Goal: Information Seeking & Learning: Learn about a topic

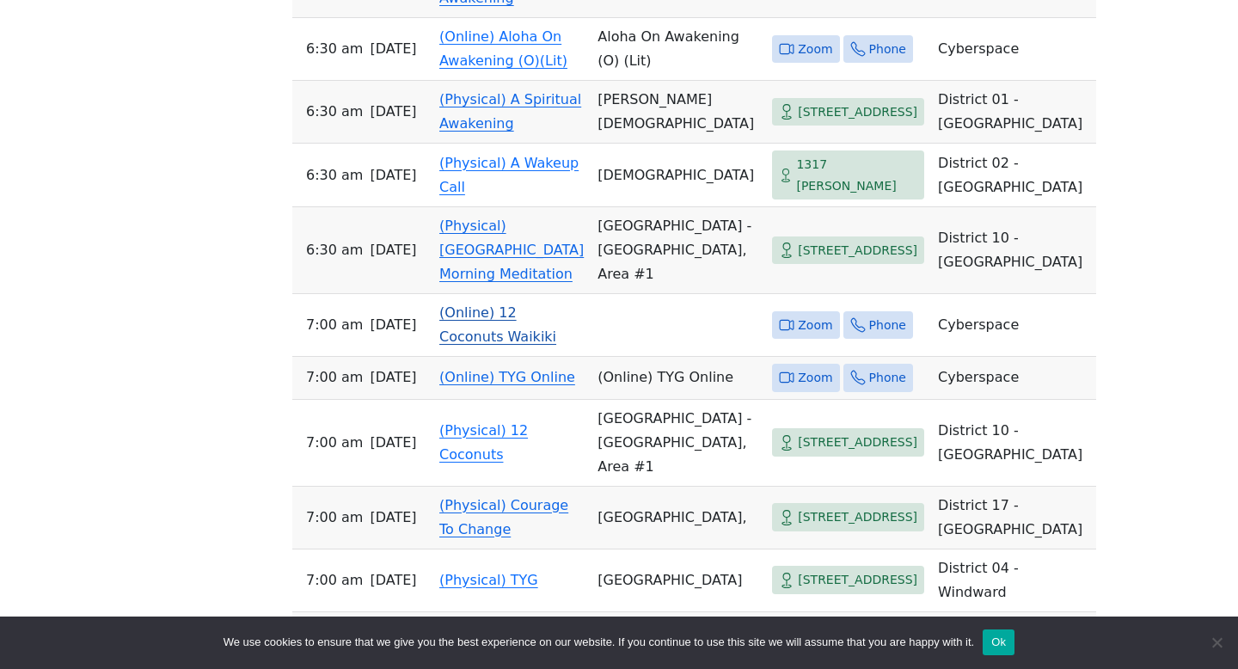
scroll to position [2855, 0]
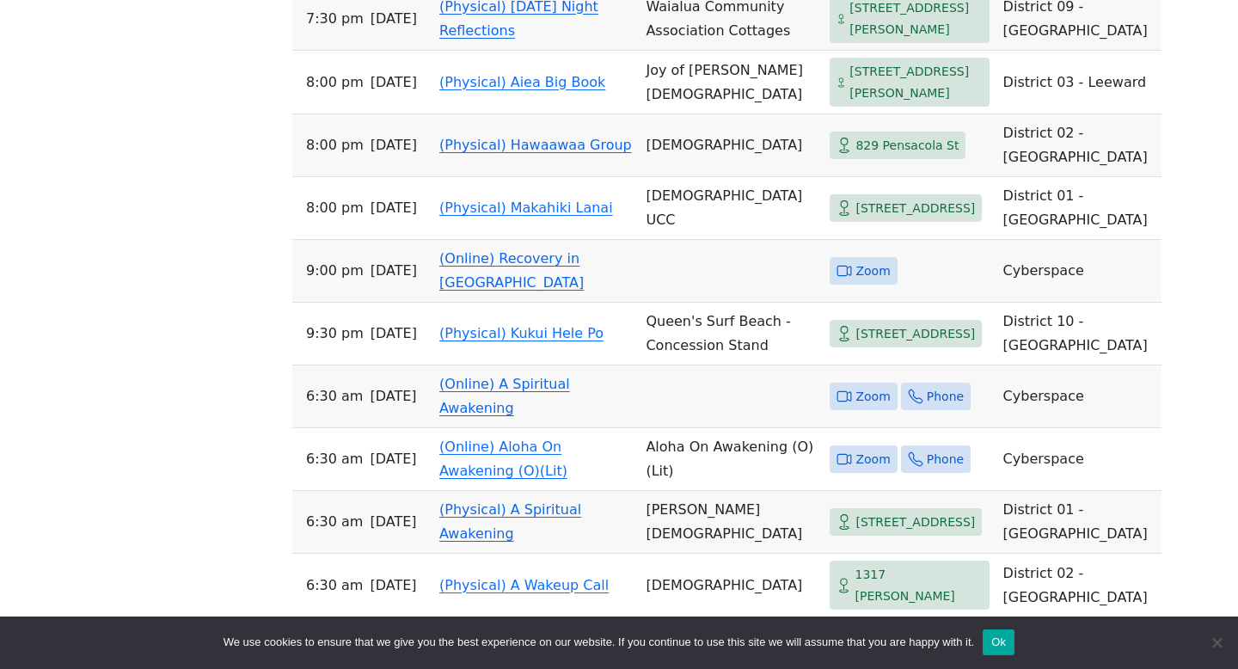
scroll to position [2314, 0]
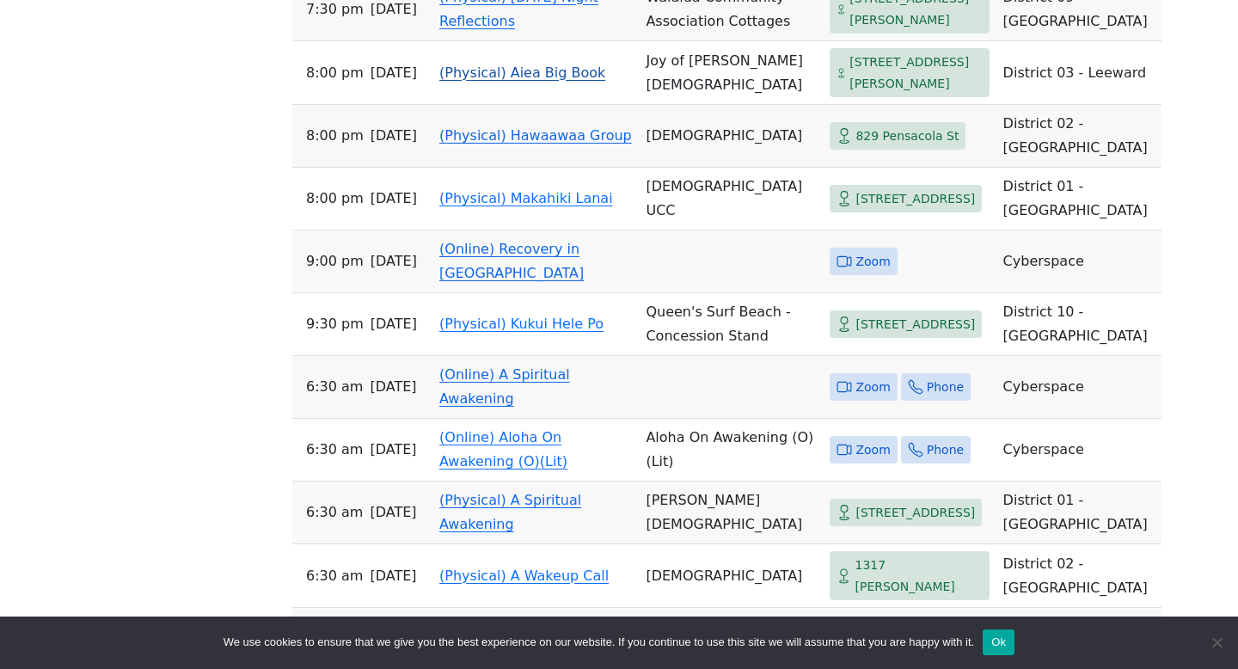
click at [488, 81] on link "(Physical) Aiea Big Book" at bounding box center [522, 73] width 166 height 16
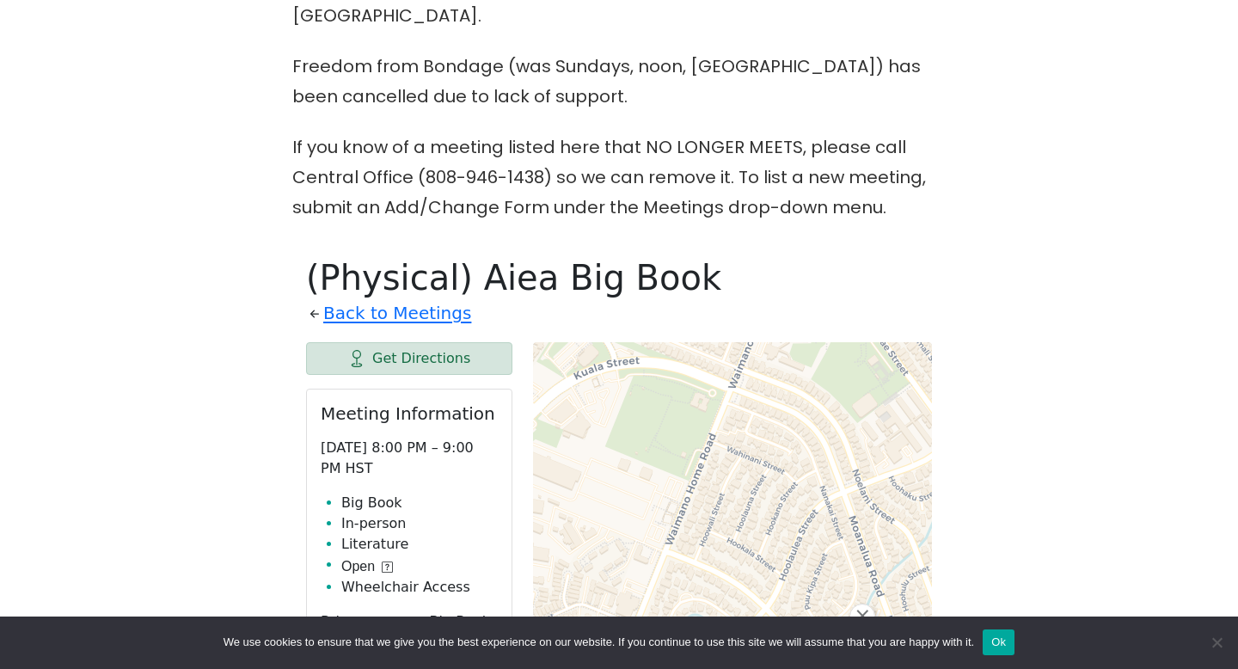
scroll to position [690, 0]
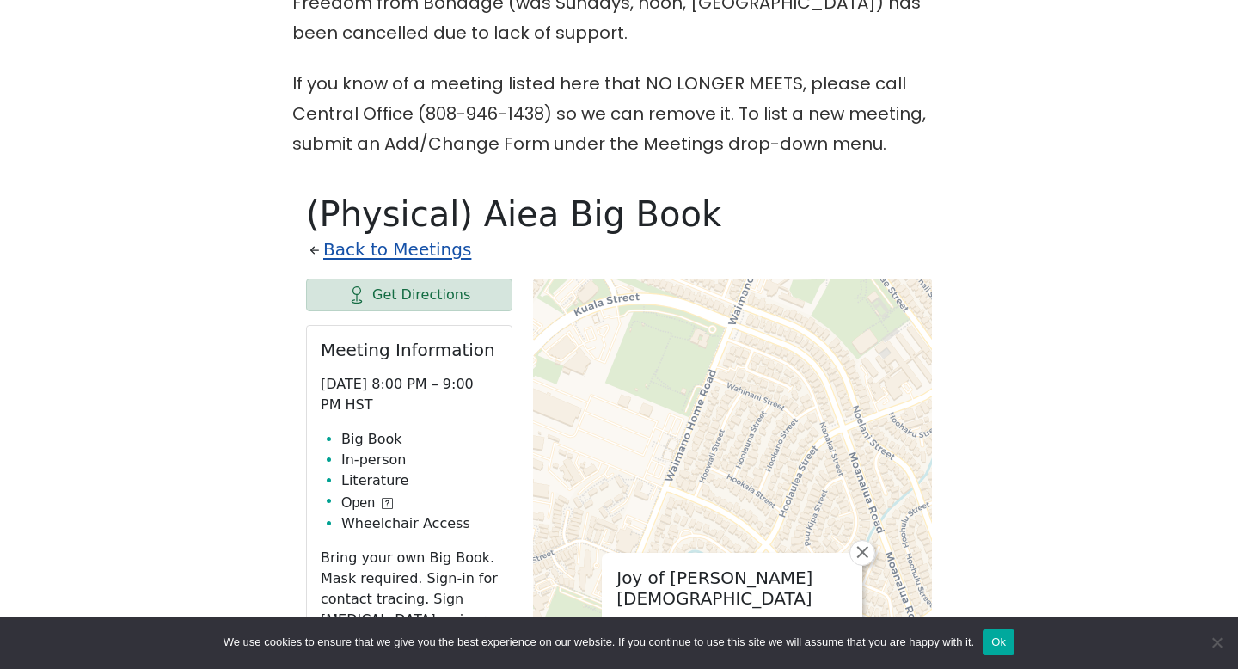
click at [406, 265] on link "Back to Meetings" at bounding box center [397, 250] width 148 height 30
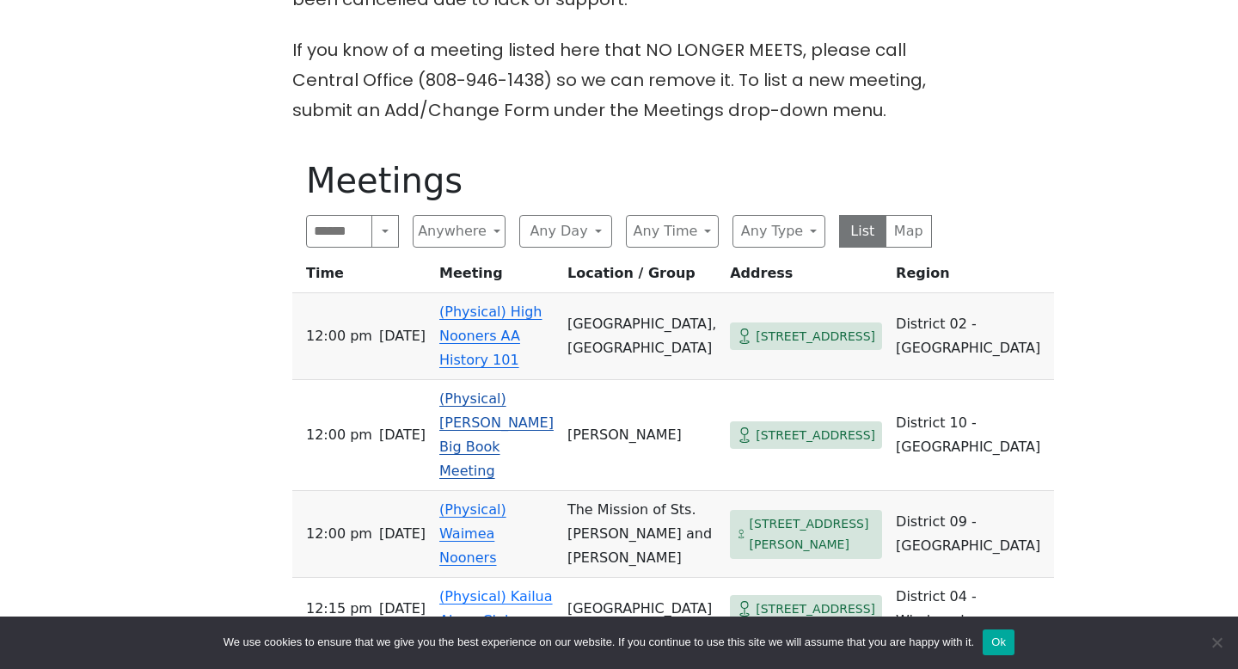
scroll to position [728, 0]
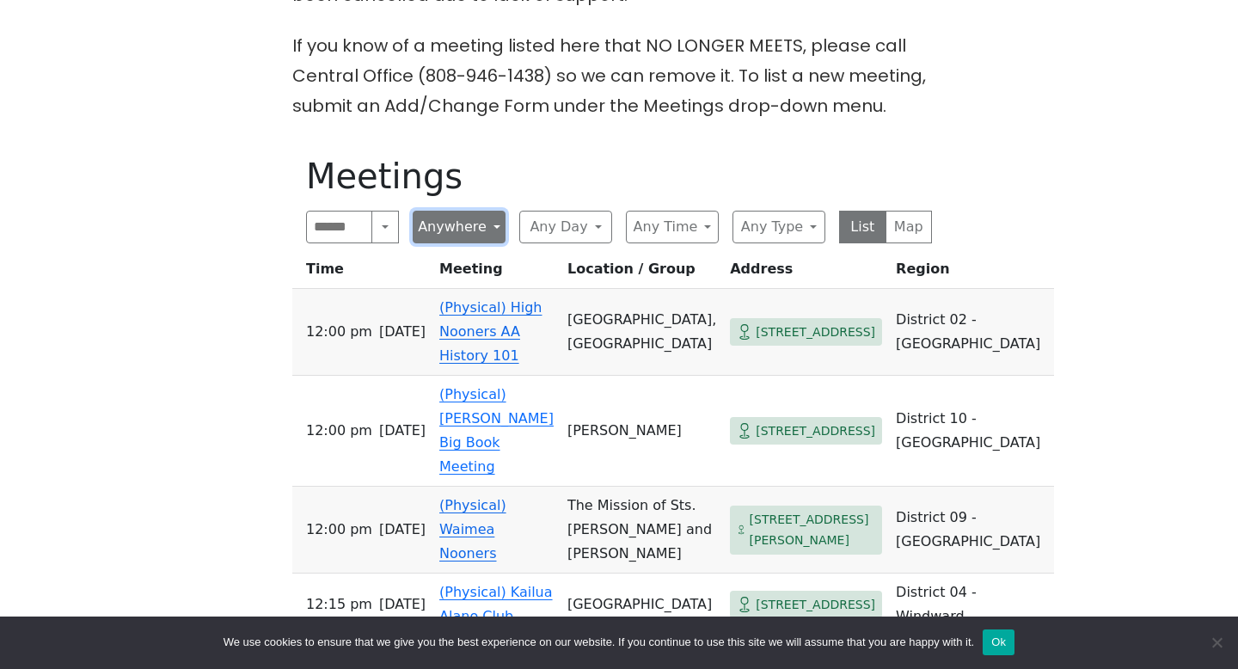
click at [447, 243] on button "Anywhere" at bounding box center [459, 227] width 93 height 33
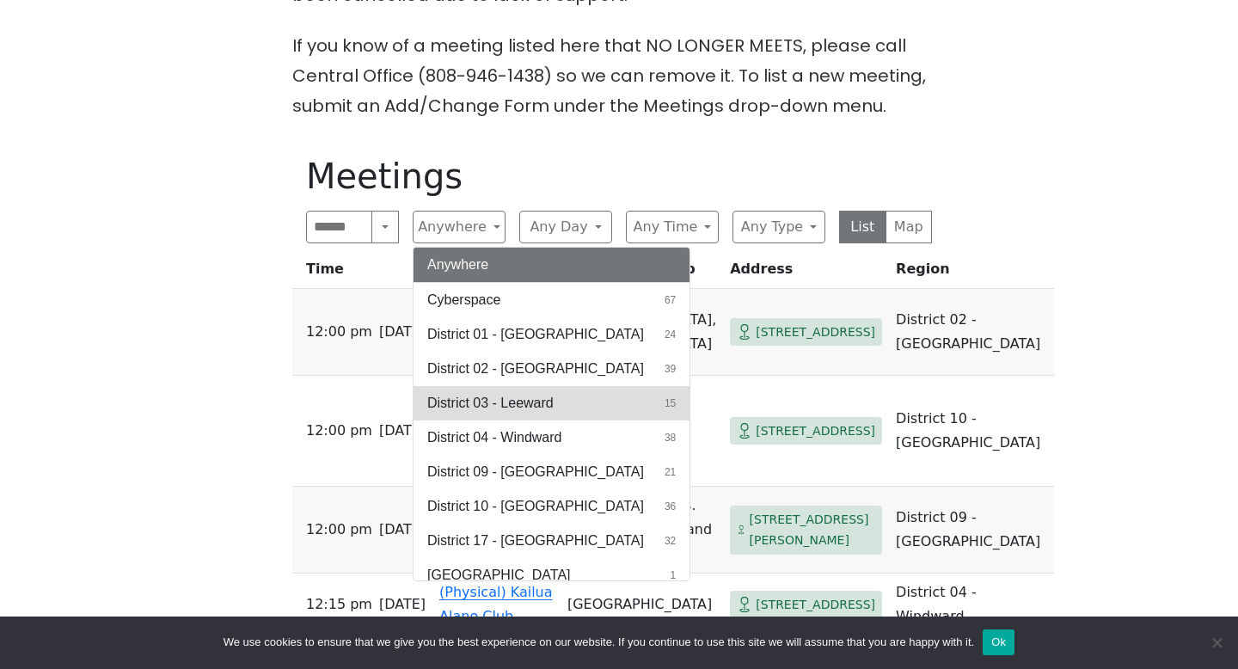
click at [496, 414] on span "District 03 - Leeward" at bounding box center [490, 403] width 126 height 21
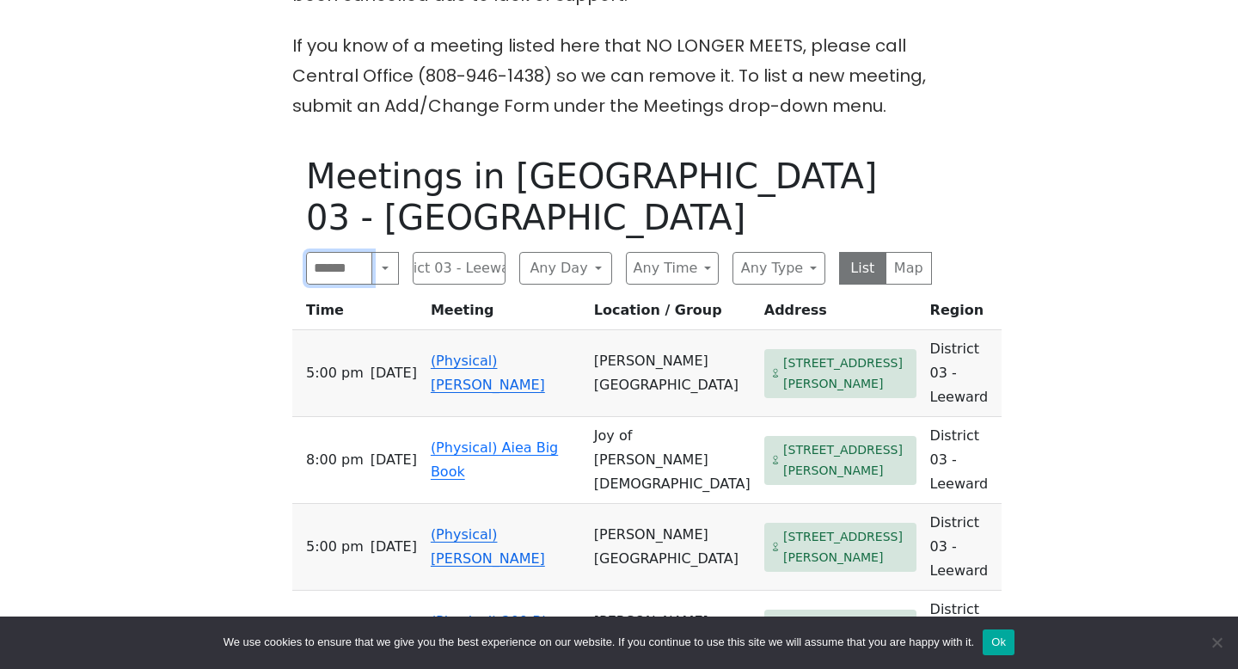
click at [347, 285] on input "Search" at bounding box center [339, 268] width 66 height 33
click at [380, 285] on button "Search" at bounding box center [386, 268] width 28 height 33
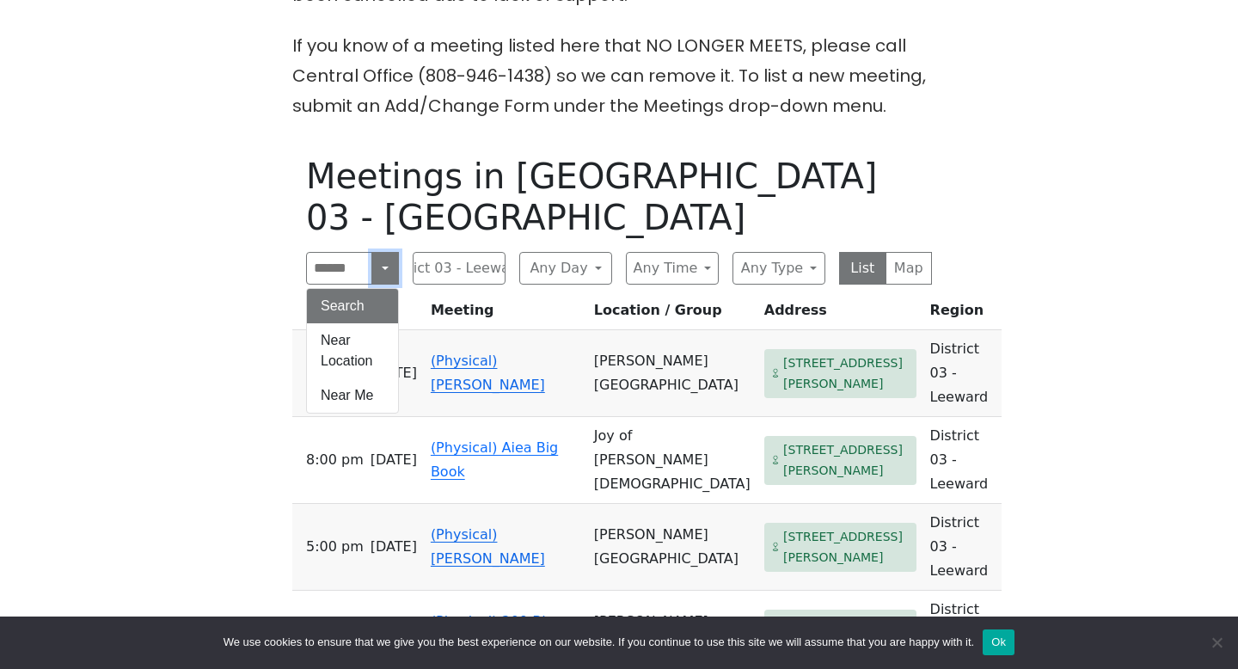
click at [380, 285] on button "Search" at bounding box center [386, 268] width 28 height 33
click at [154, 388] on div "The Pioneer Group (Tues, 6:30, inside the Women’s Bld. at Central Union Church)…" at bounding box center [619, 488] width 1115 height 1461
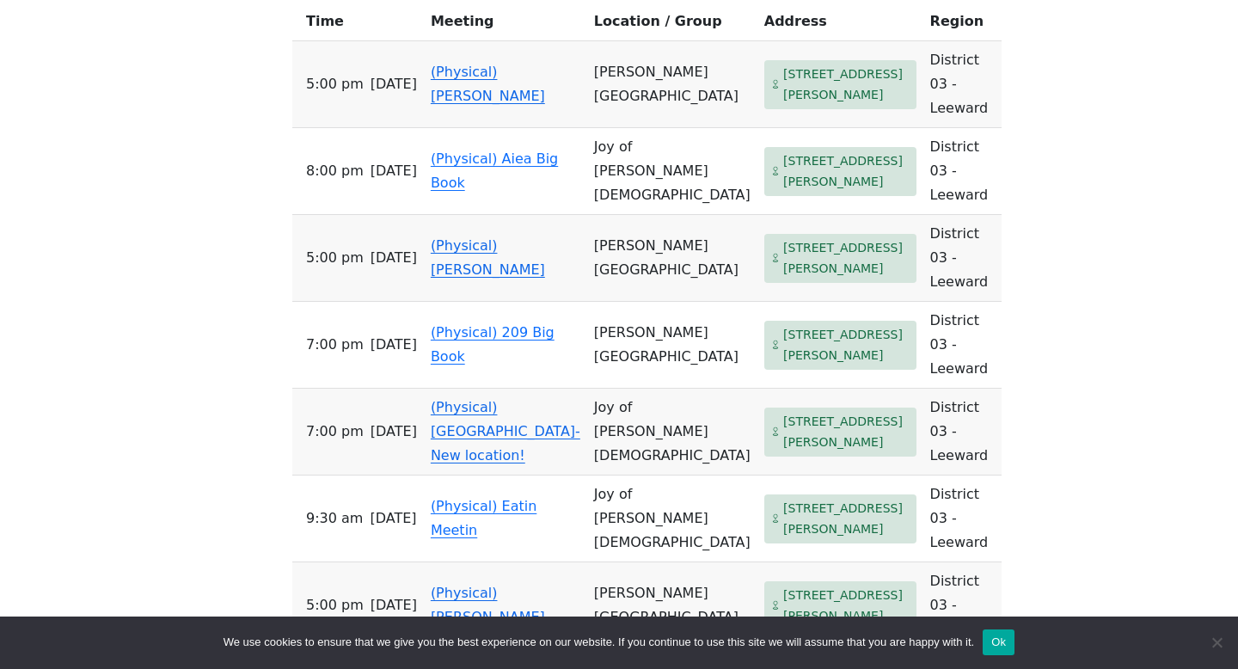
scroll to position [1007, 0]
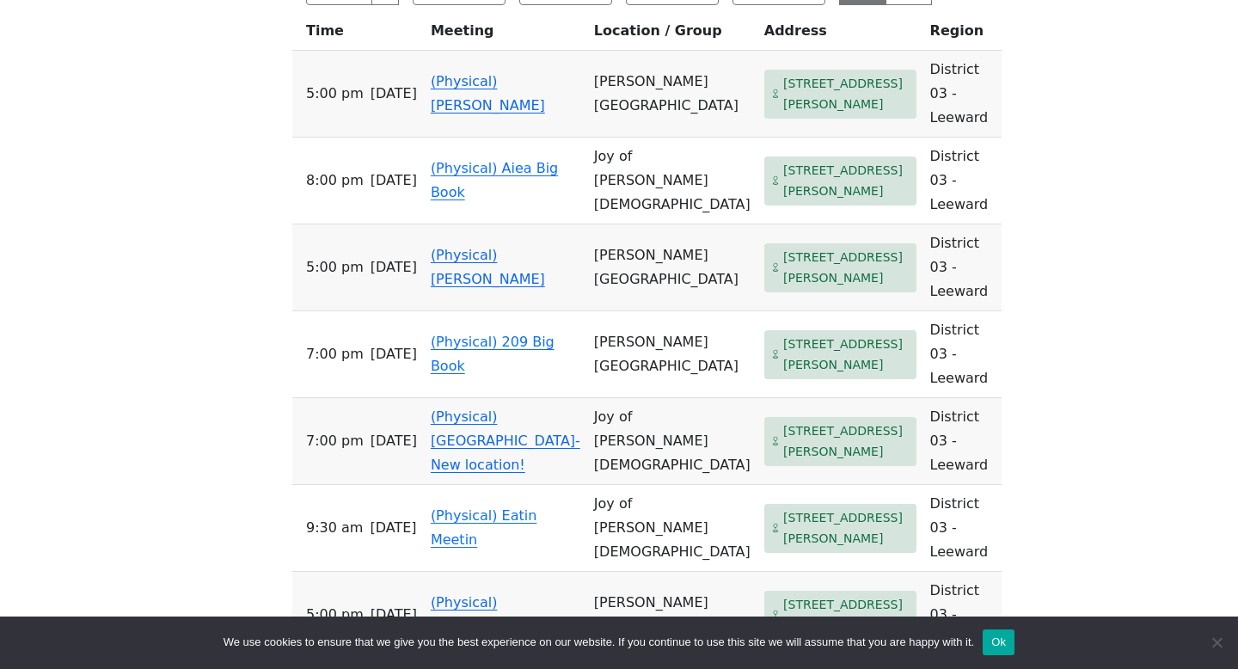
click at [231, 324] on div "The Pioneer Group (Tues, 6:30, inside the Women’s Bld. at Central Union Church)…" at bounding box center [619, 427] width 1115 height 1896
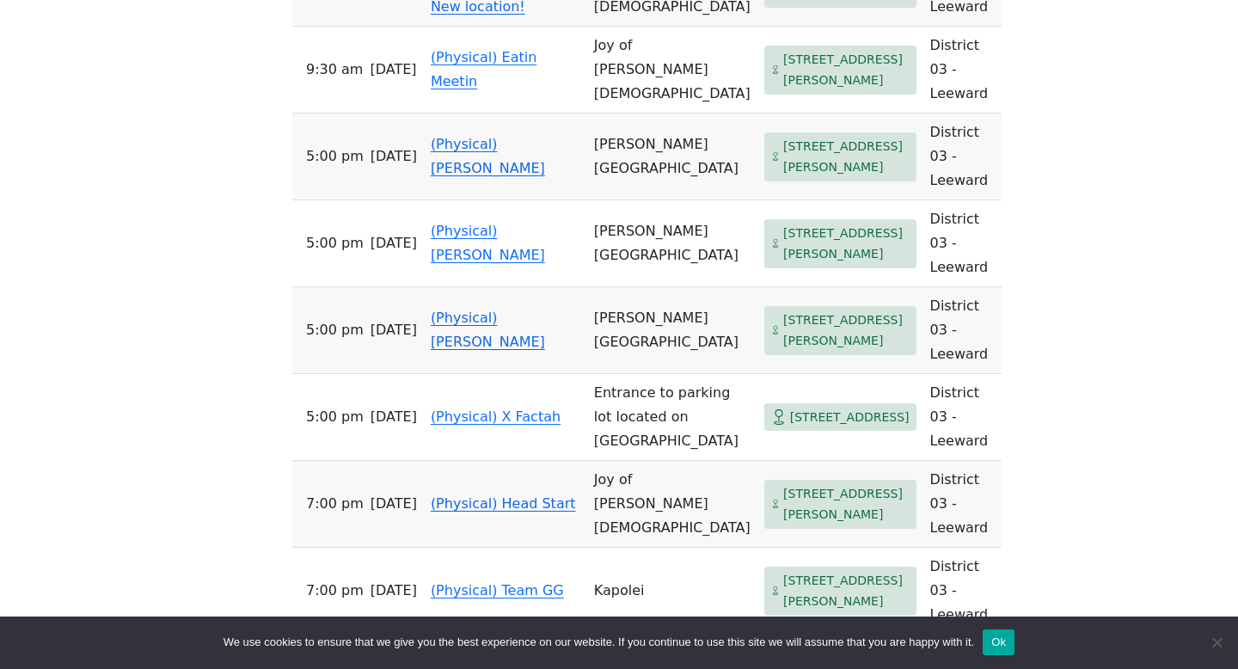
scroll to position [1471, 0]
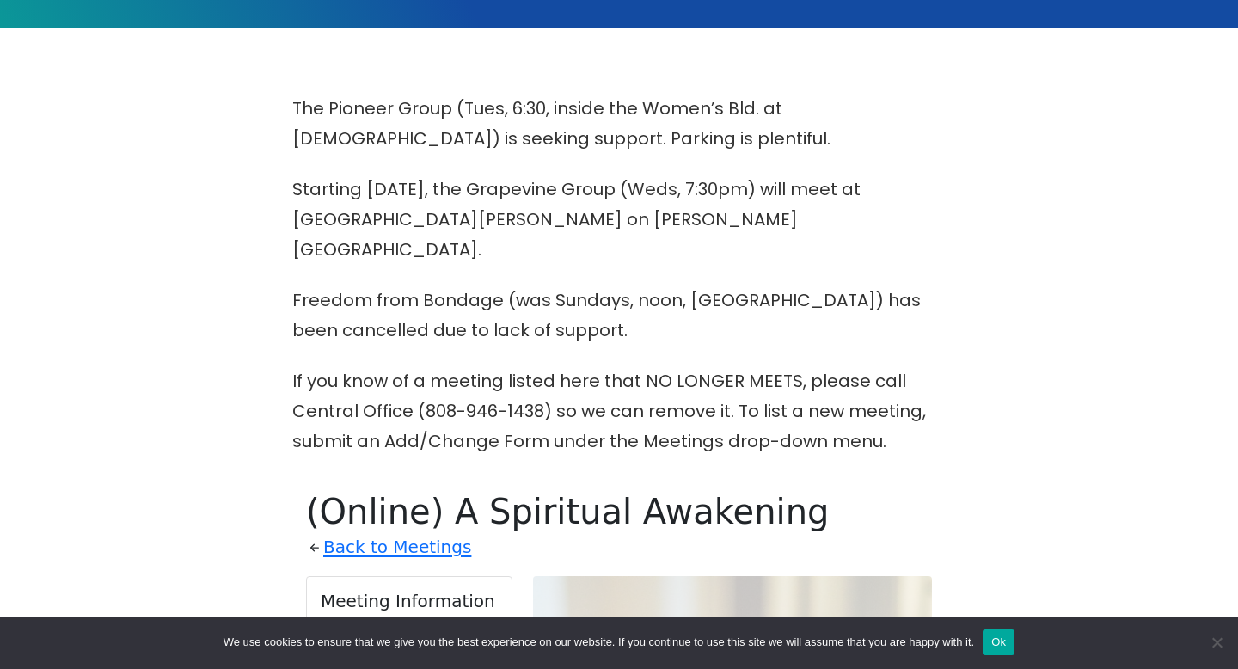
scroll to position [345, 0]
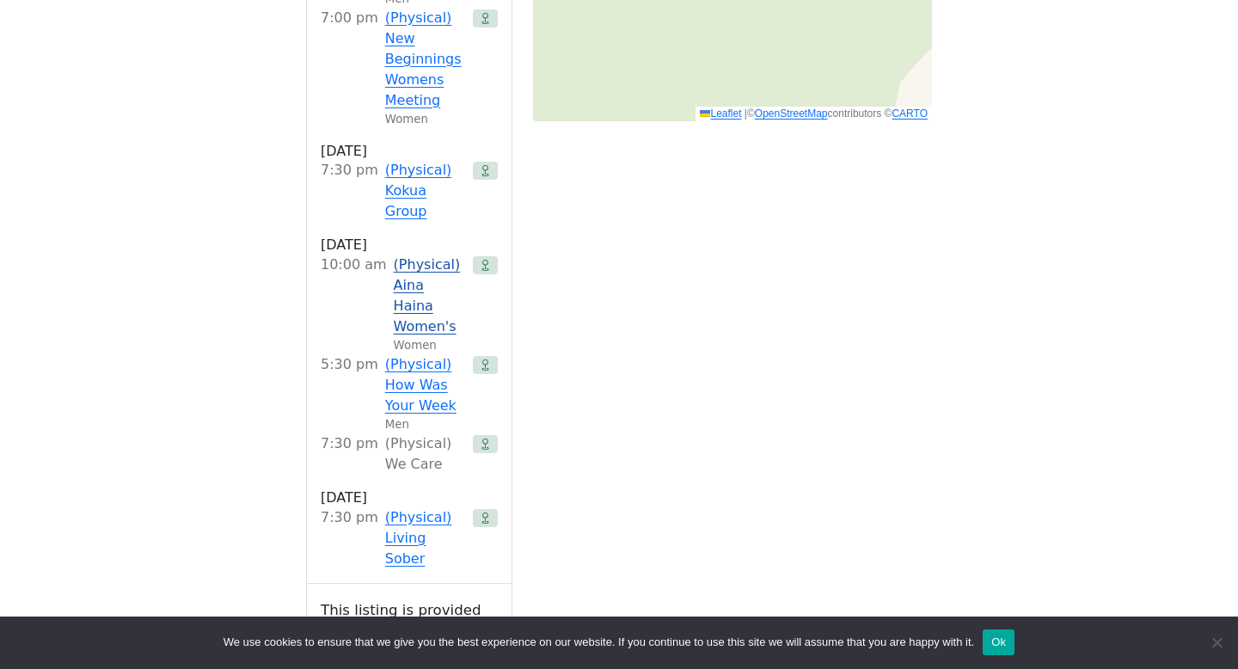
scroll to position [1706, 0]
click at [448, 476] on div "(Physical) We Care" at bounding box center [425, 454] width 81 height 41
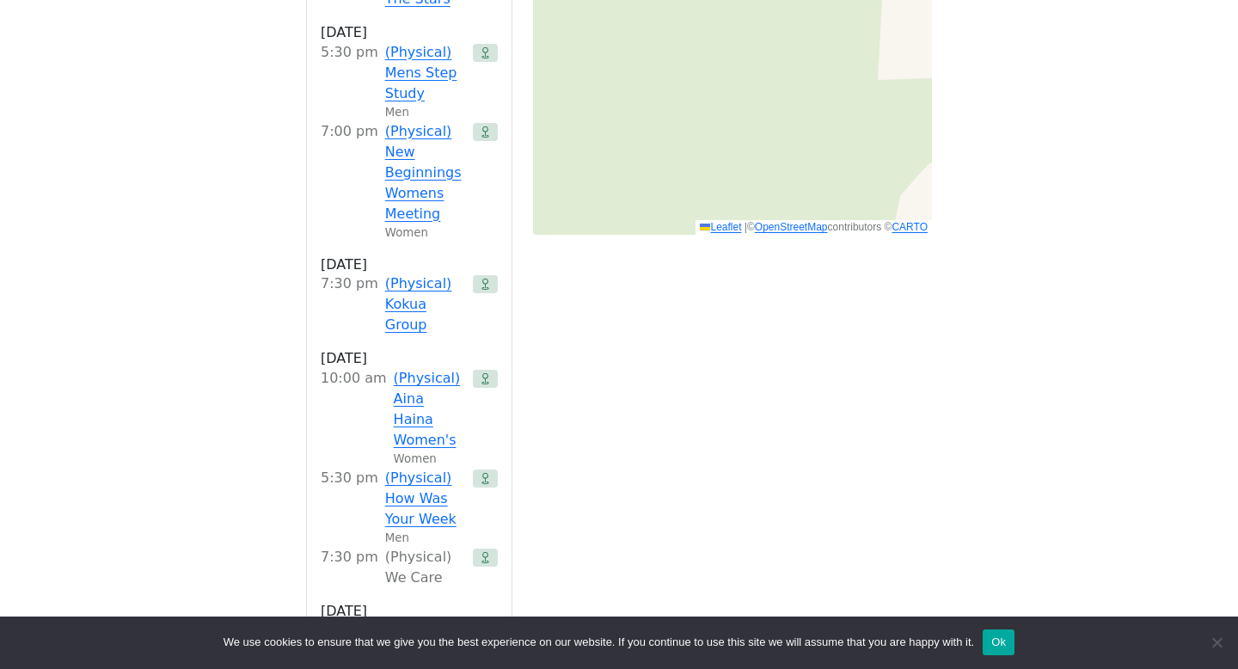
scroll to position [1482, 0]
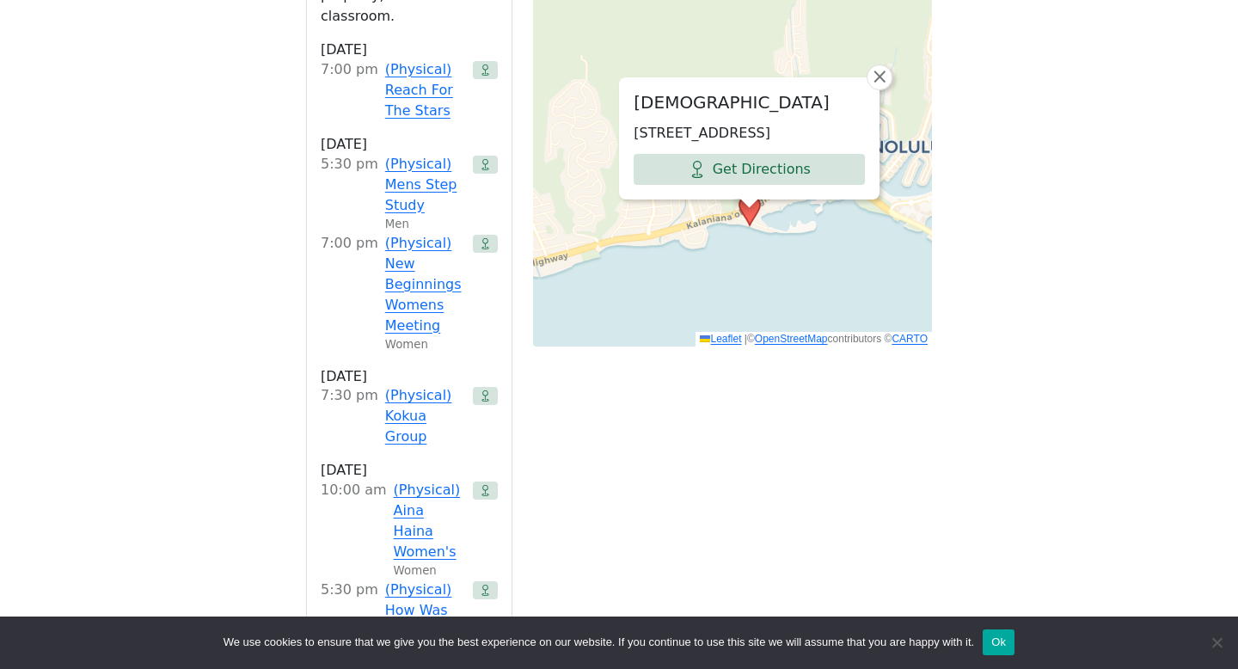
drag, startPoint x: 617, startPoint y: 326, endPoint x: 707, endPoint y: 326, distance: 90.3
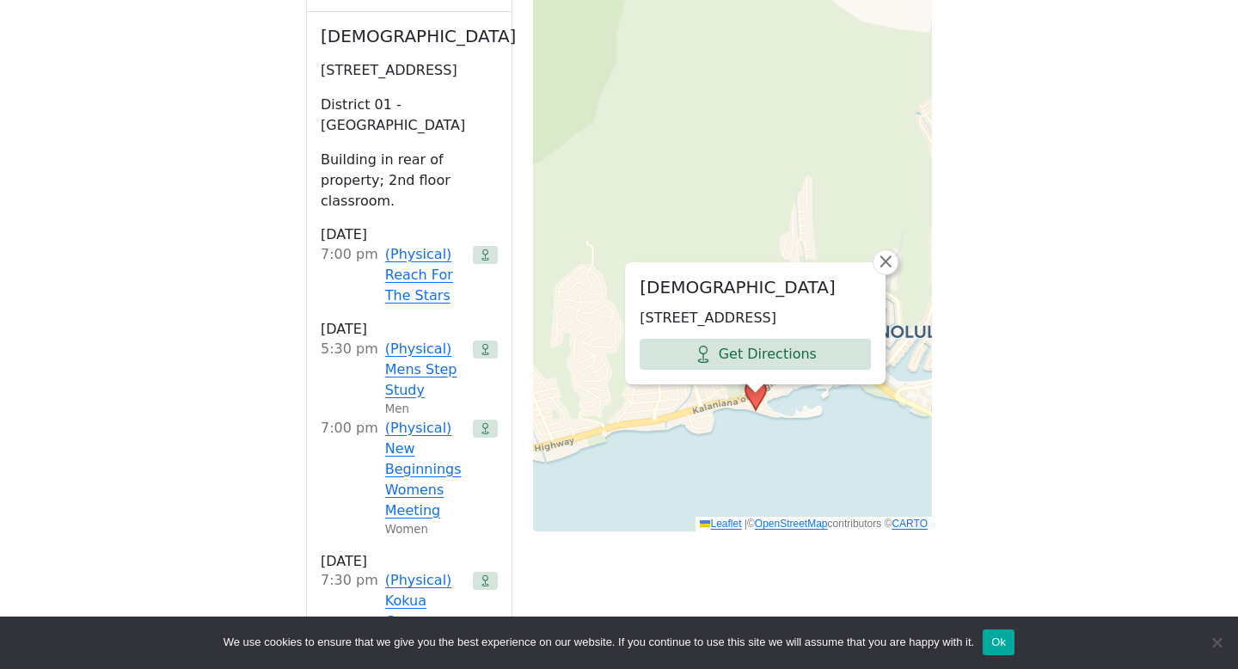
scroll to position [1279, 0]
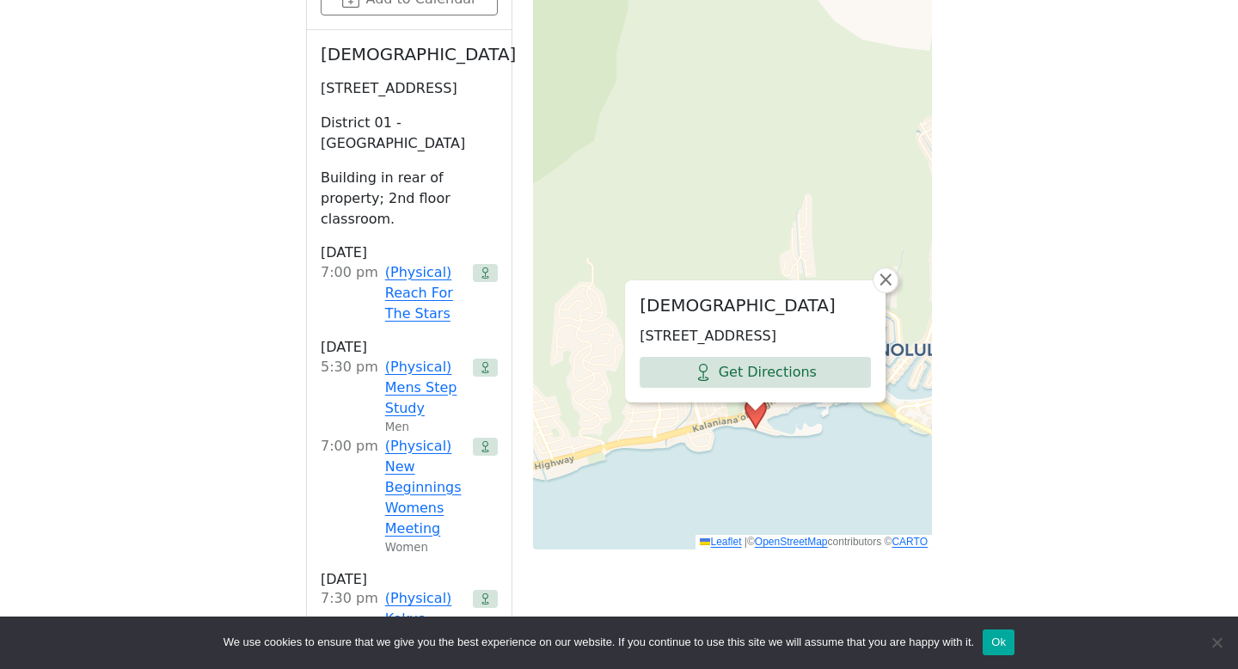
click at [214, 141] on div "The Pioneer Group (Tues, 6:30, inside the Women’s Bld. at Central Union Church)…" at bounding box center [619, 267] width 1115 height 2121
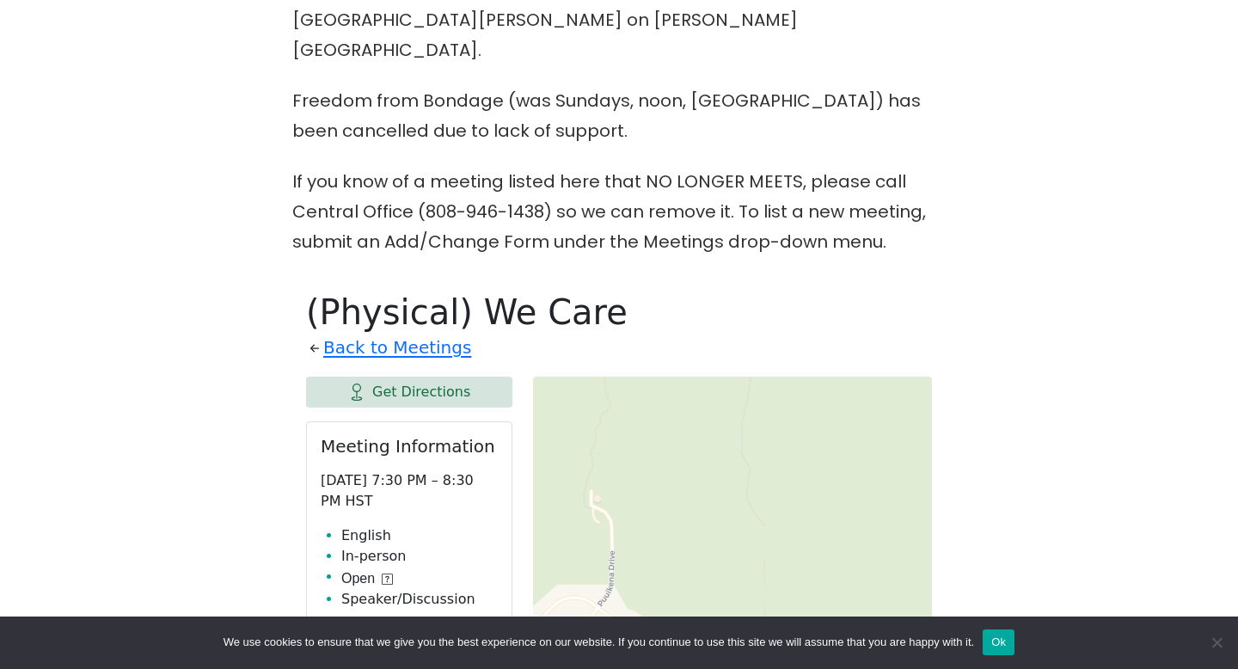
scroll to position [986, 0]
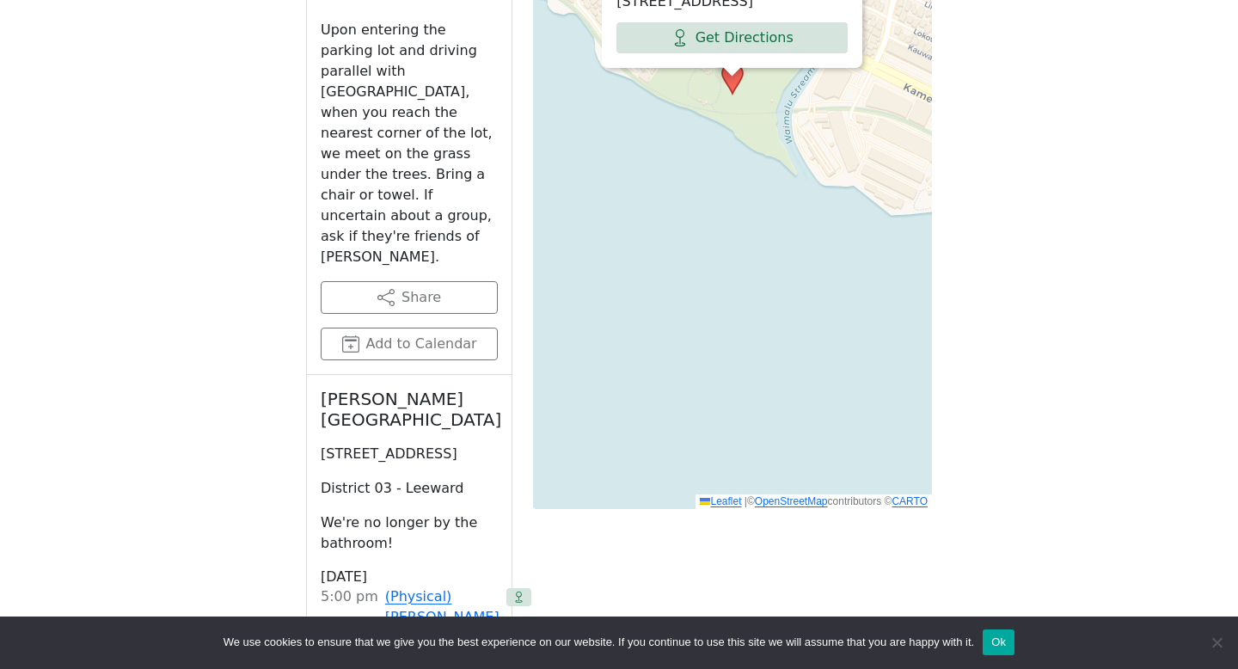
scroll to position [1324, 0]
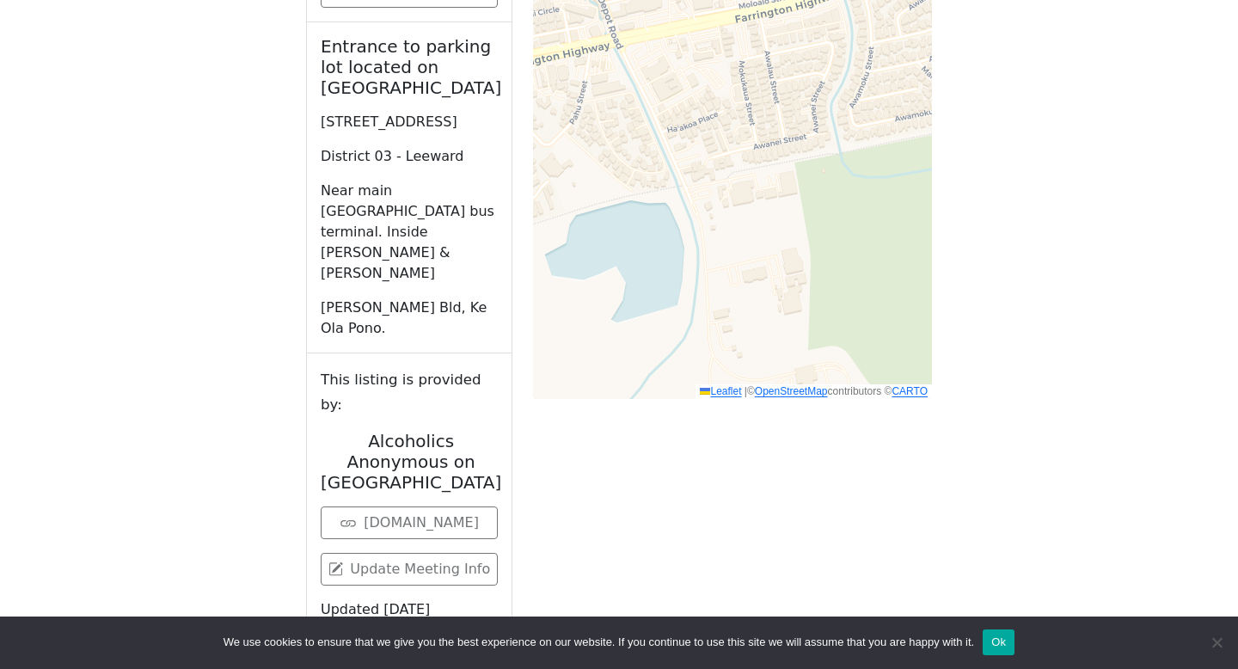
scroll to position [1433, 0]
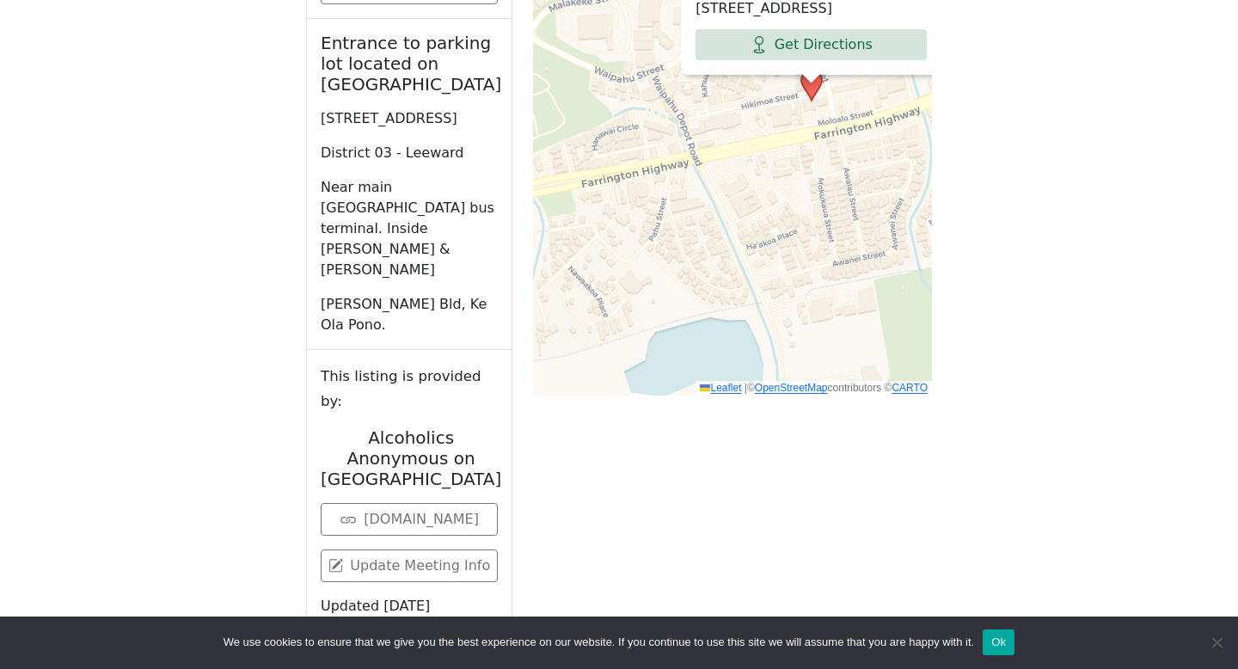
drag, startPoint x: 713, startPoint y: 228, endPoint x: 789, endPoint y: 347, distance: 140.8
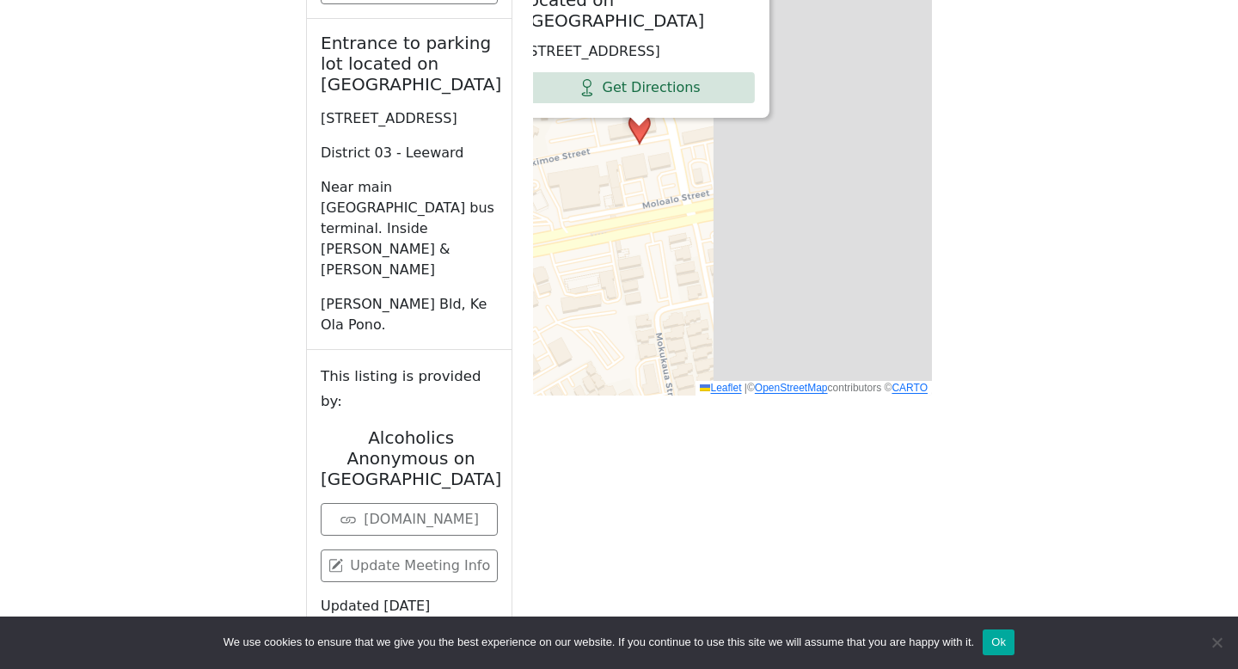
drag, startPoint x: 857, startPoint y: 208, endPoint x: 542, endPoint y: 283, distance: 324.4
